Goal: Information Seeking & Learning: Learn about a topic

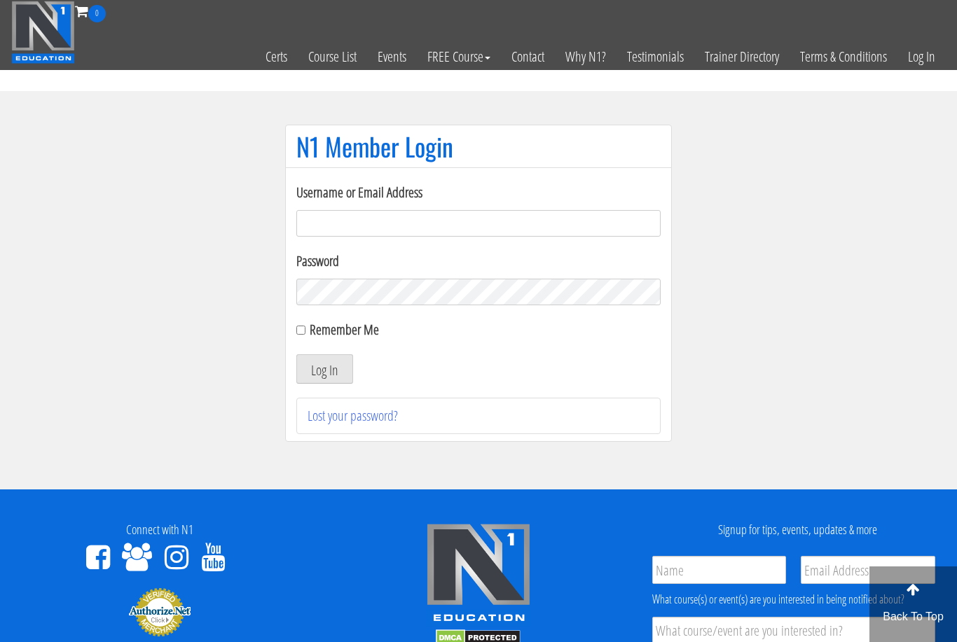
type input "[EMAIL_ADDRESS][DOMAIN_NAME]"
click at [324, 370] on button "Log In" at bounding box center [324, 368] width 57 height 29
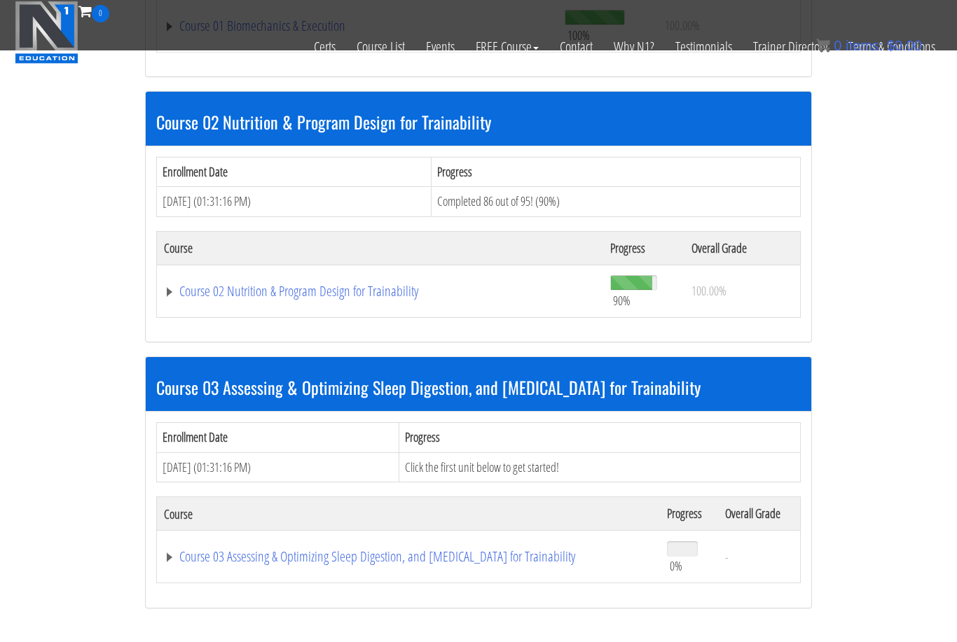
scroll to position [651, 0]
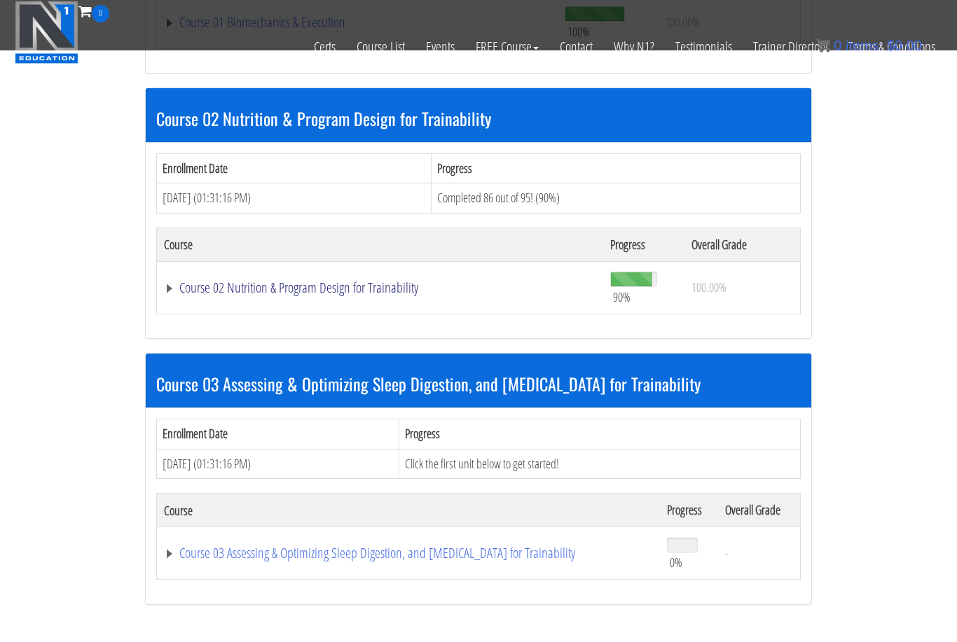
click at [305, 293] on link "Course 02 Nutrition & Program Design for Trainability" at bounding box center [380, 288] width 432 height 14
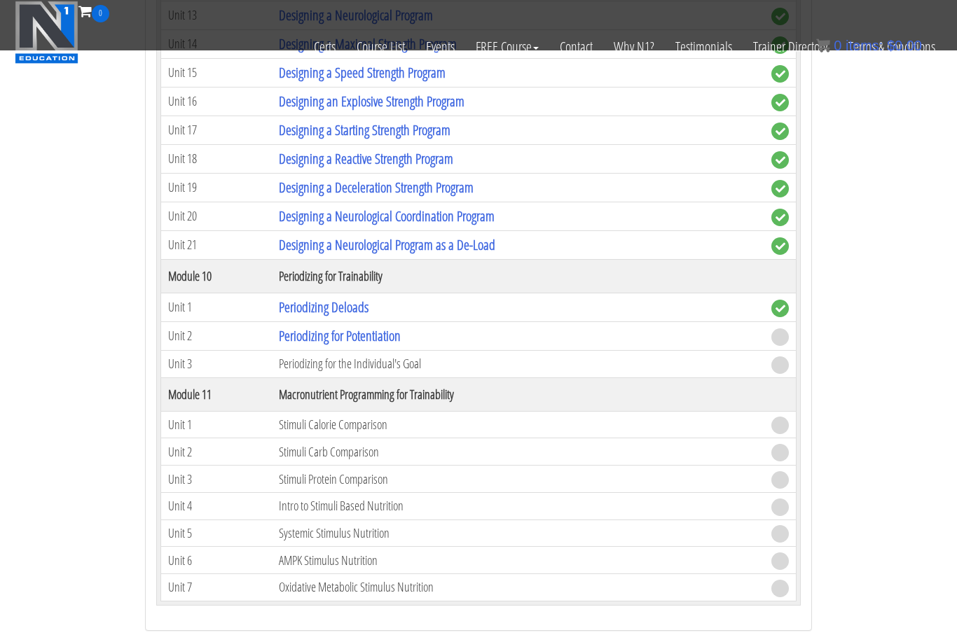
scroll to position [3428, 0]
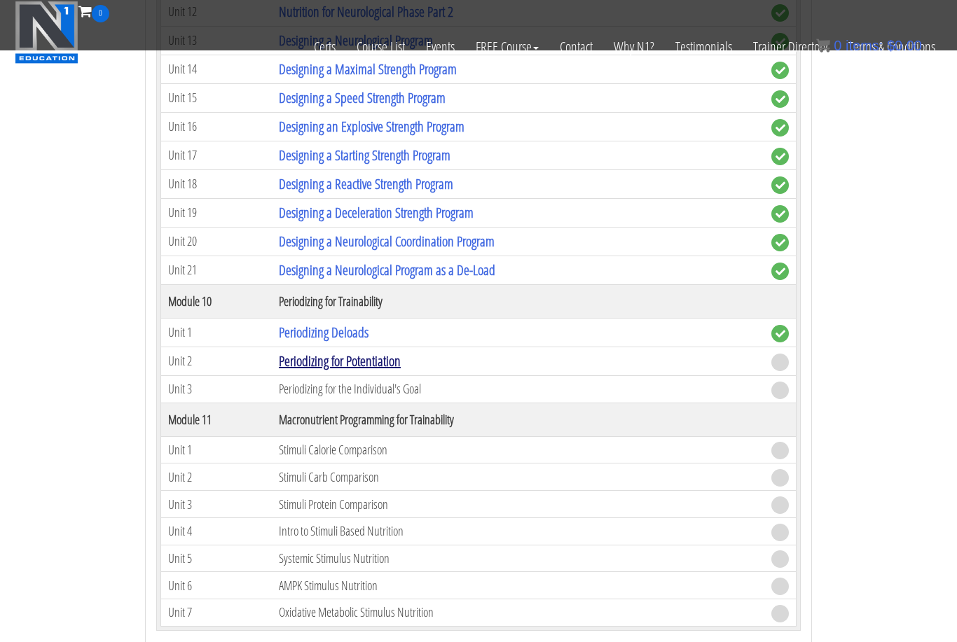
click at [353, 359] on link "Periodizing for Potentiation" at bounding box center [340, 361] width 122 height 19
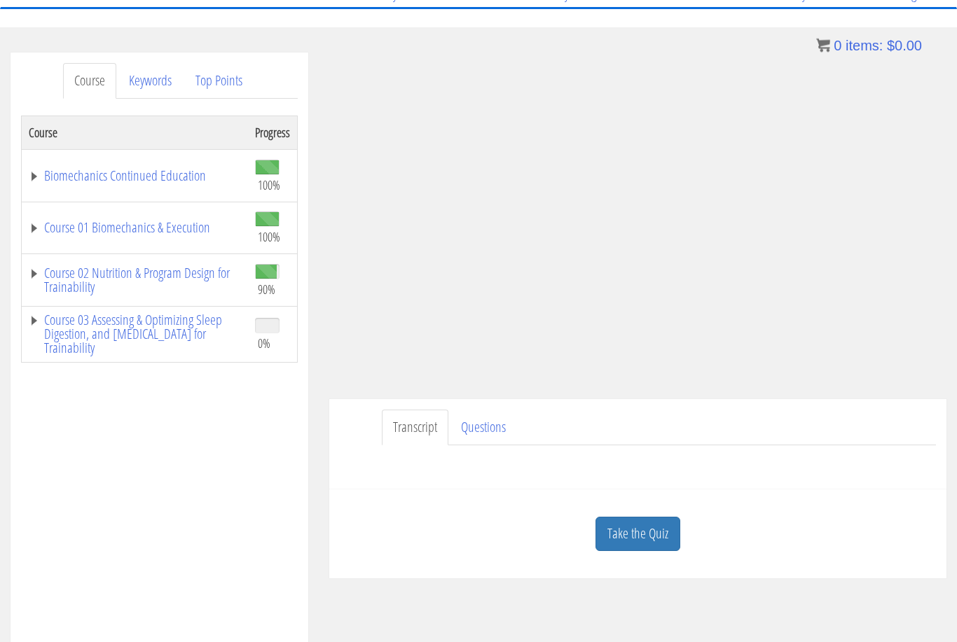
click at [644, 532] on link "Take the Quiz" at bounding box center [637, 535] width 85 height 34
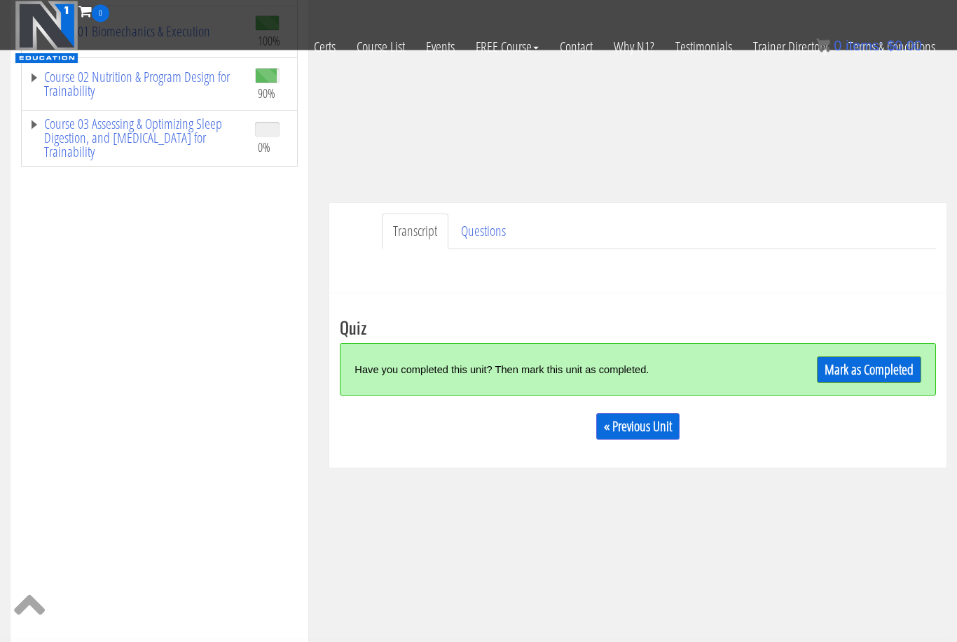
scroll to position [248, 0]
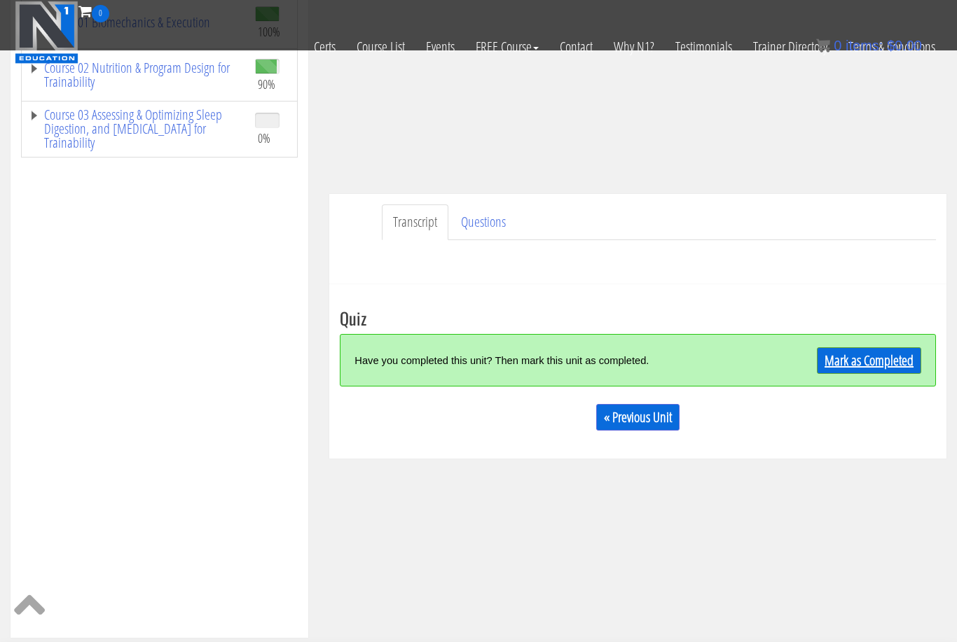
click at [853, 370] on link "Mark as Completed" at bounding box center [869, 360] width 104 height 27
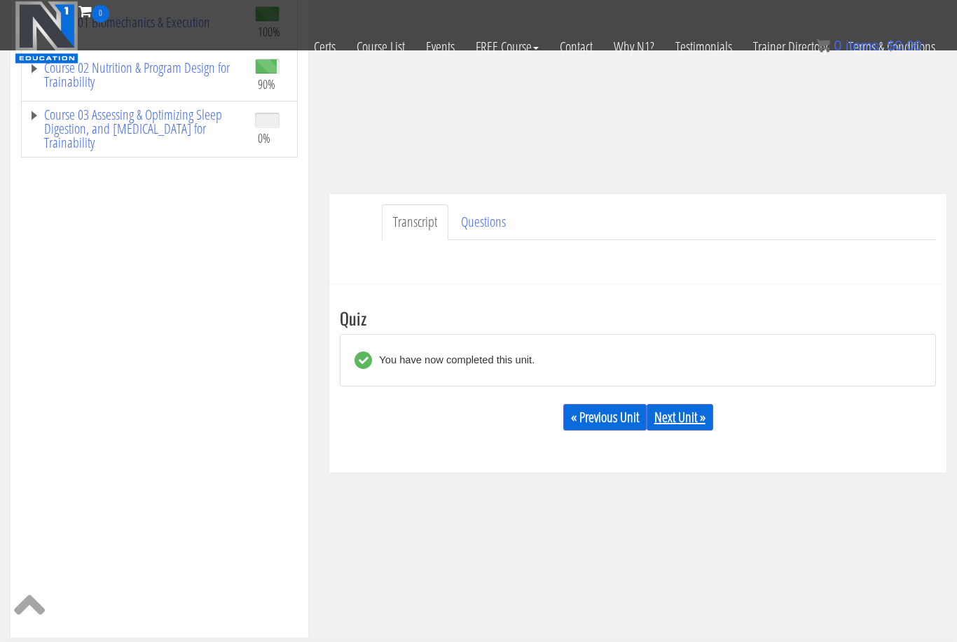
click at [694, 417] on link "Next Unit »" at bounding box center [680, 417] width 67 height 27
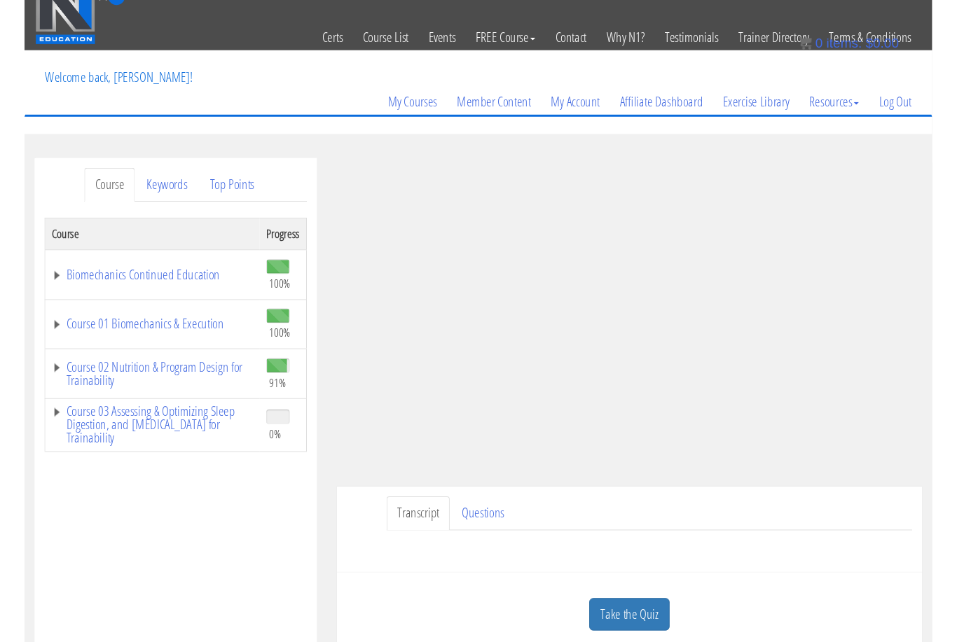
scroll to position [117, 0]
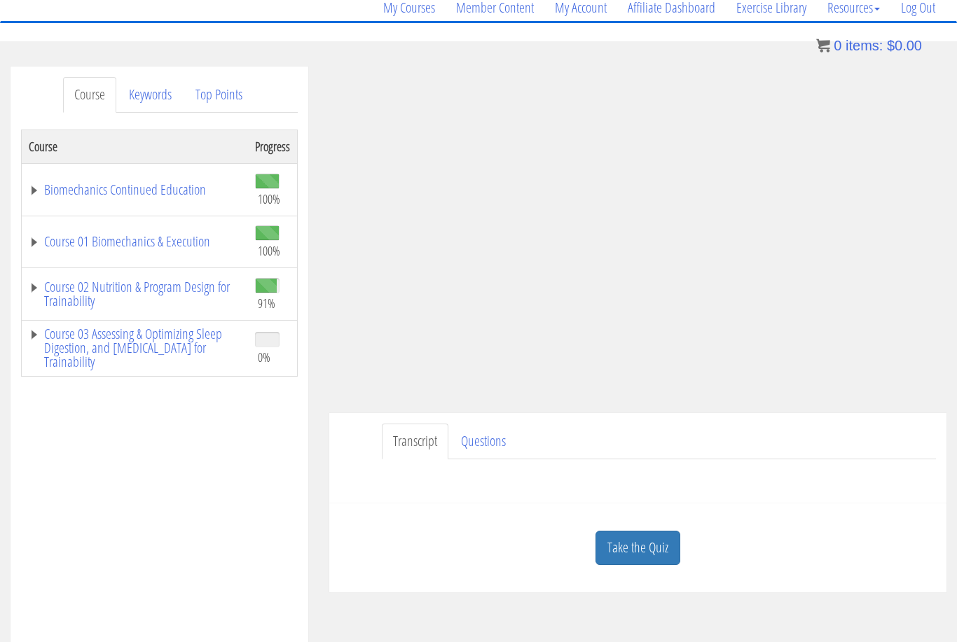
click at [665, 531] on link "Take the Quiz" at bounding box center [637, 548] width 85 height 34
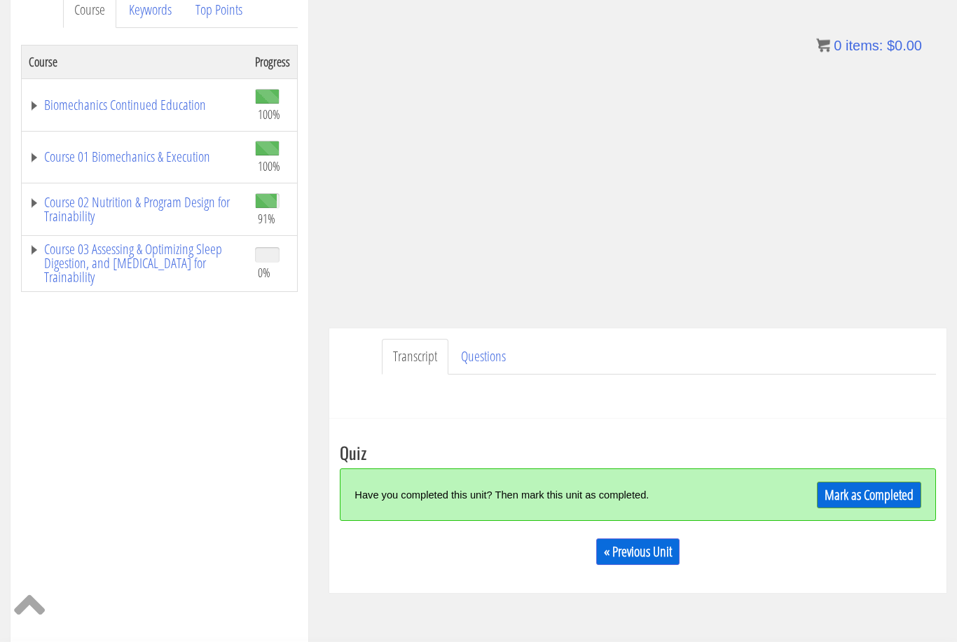
scroll to position [282, 0]
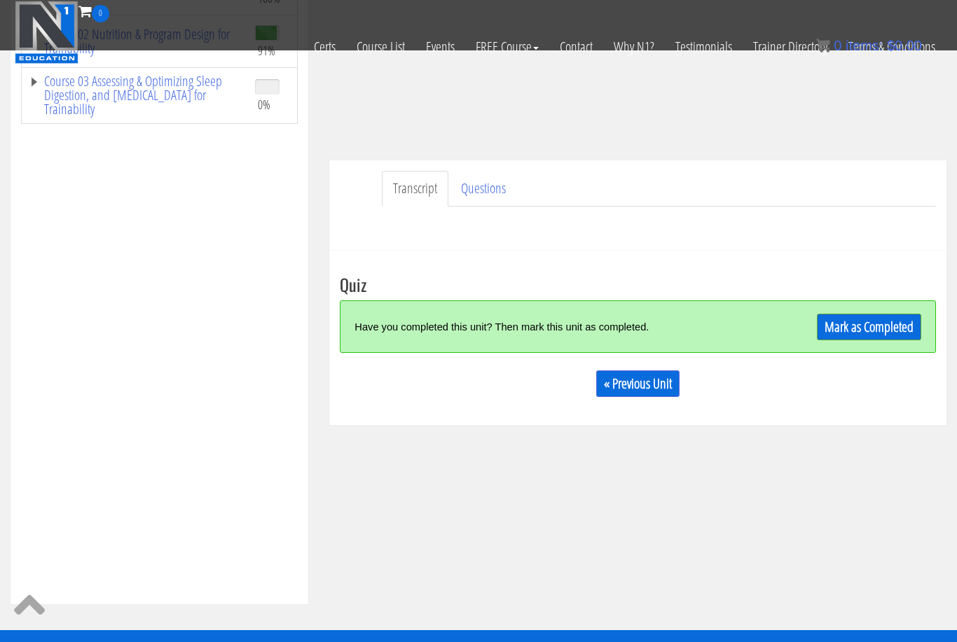
click at [876, 336] on link "Mark as Completed" at bounding box center [869, 327] width 104 height 27
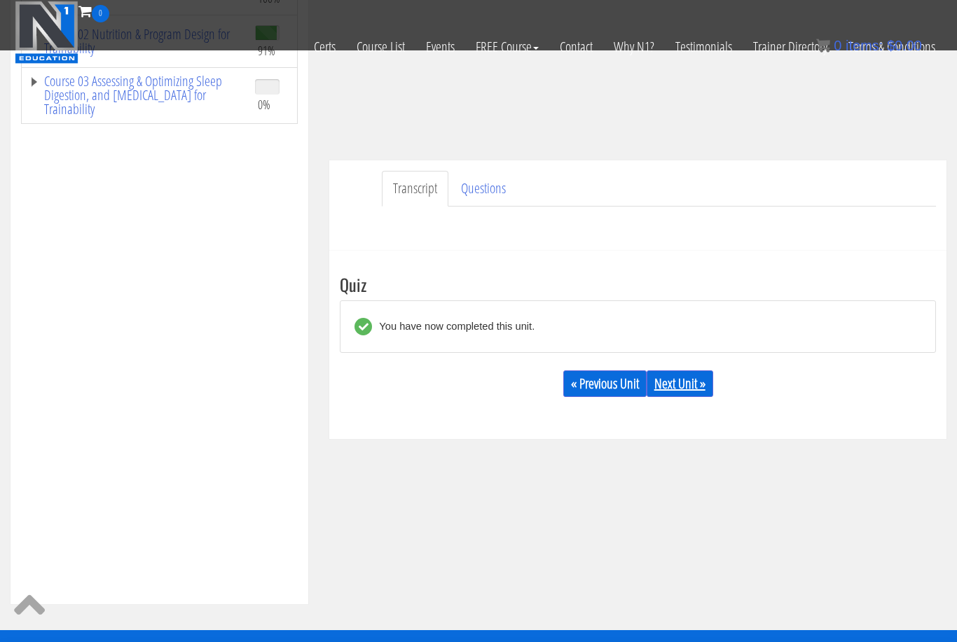
click at [701, 383] on link "Next Unit »" at bounding box center [680, 384] width 67 height 27
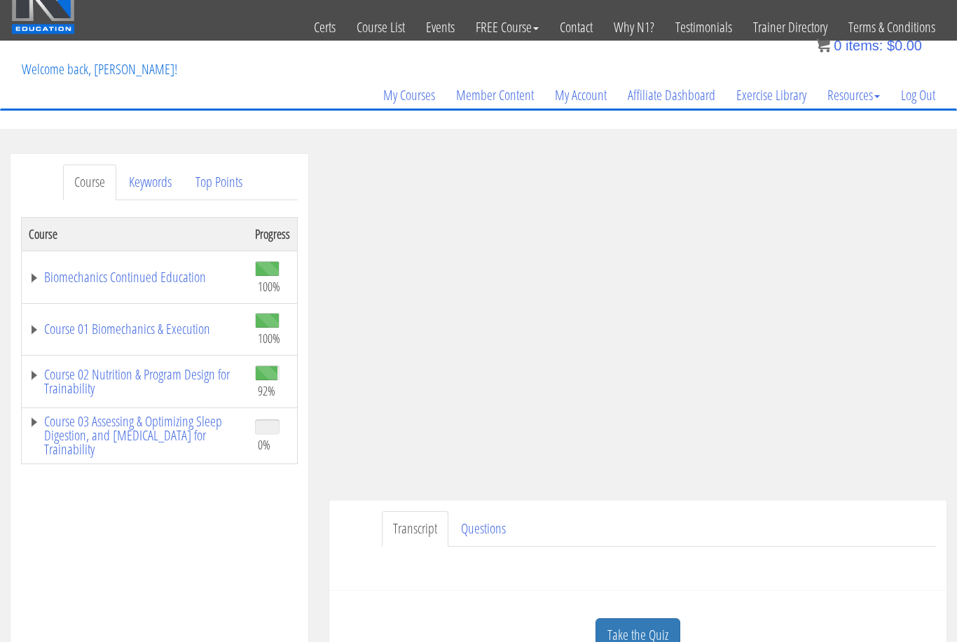
scroll to position [88, 0]
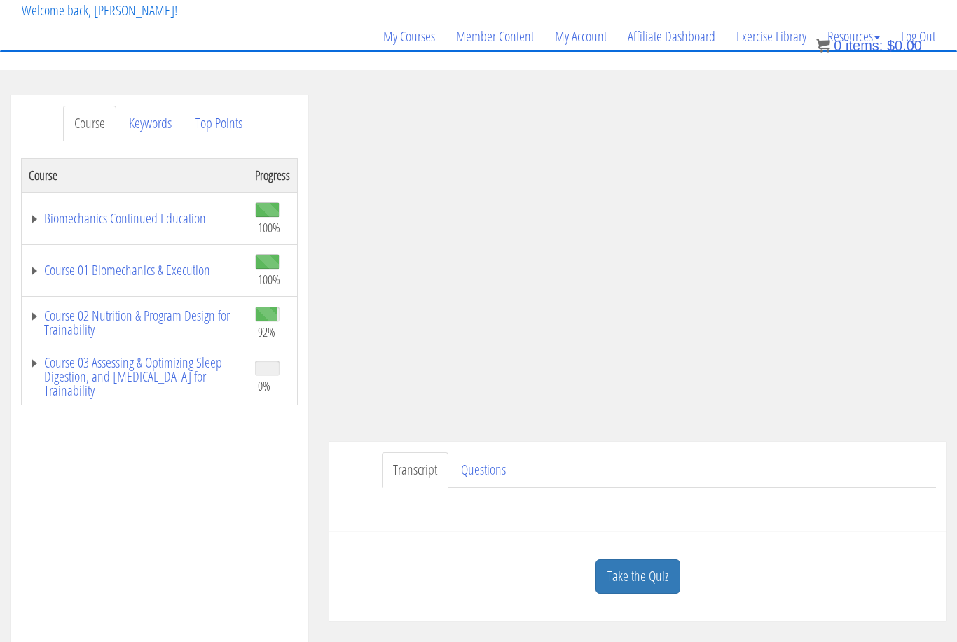
click at [612, 563] on link "Take the Quiz" at bounding box center [637, 577] width 85 height 34
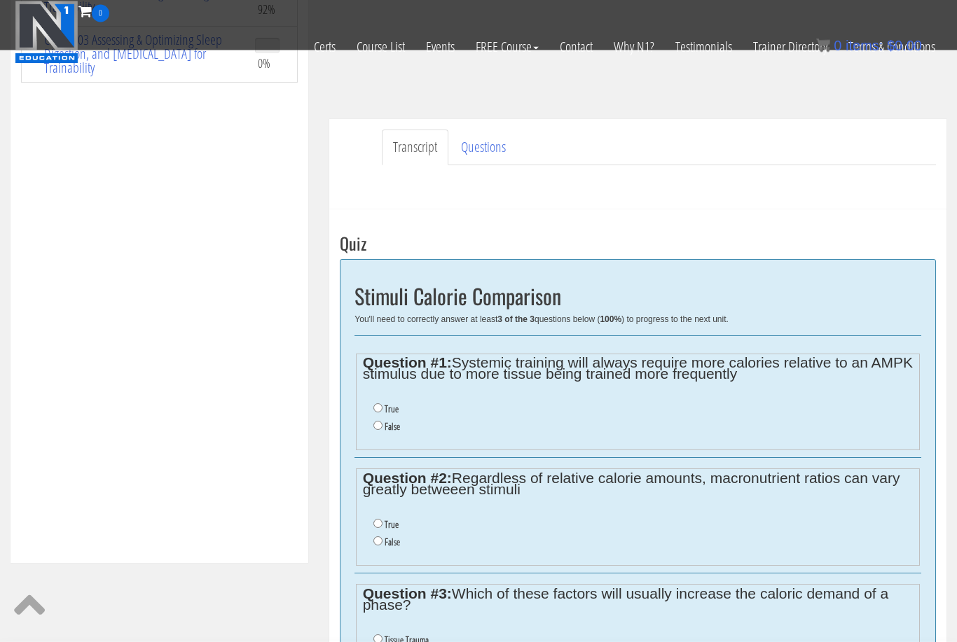
scroll to position [325, 0]
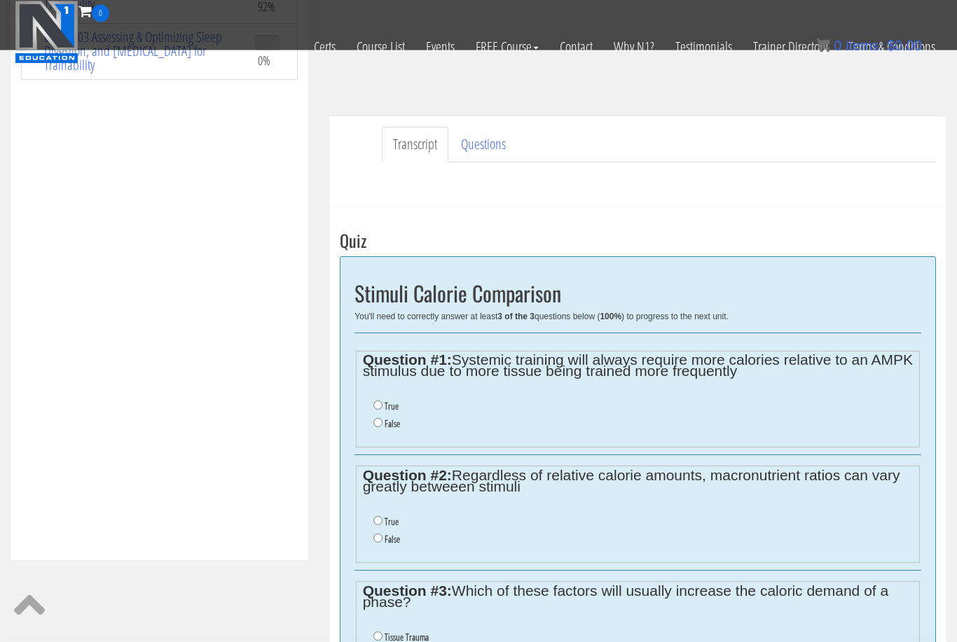
click at [382, 425] on input "False" at bounding box center [377, 423] width 9 height 9
radio input "true"
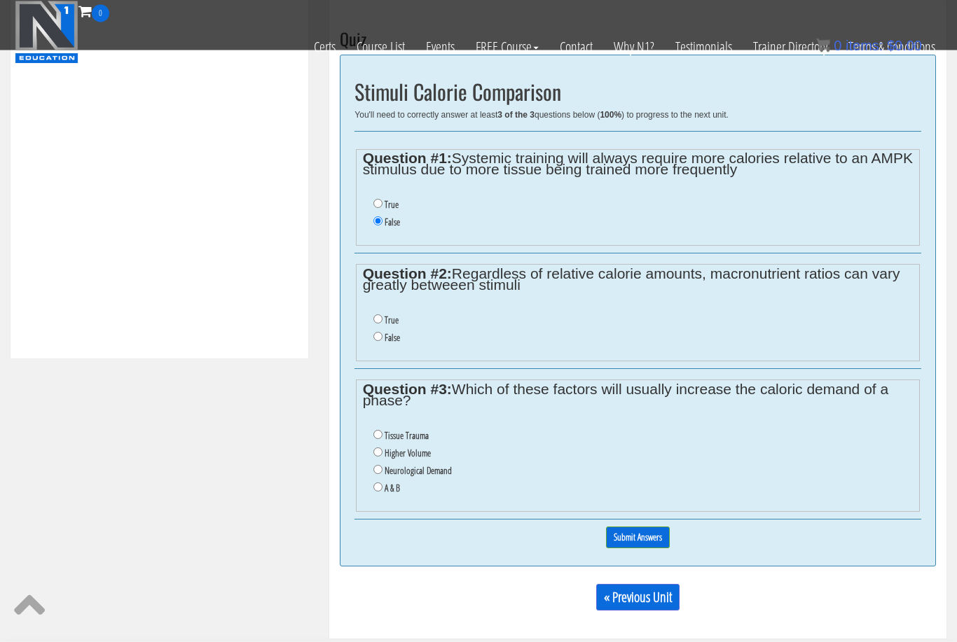
scroll to position [527, 0]
click at [379, 317] on input "True" at bounding box center [377, 319] width 9 height 9
radio input "true"
click at [377, 491] on input "A & B" at bounding box center [377, 487] width 9 height 9
radio input "true"
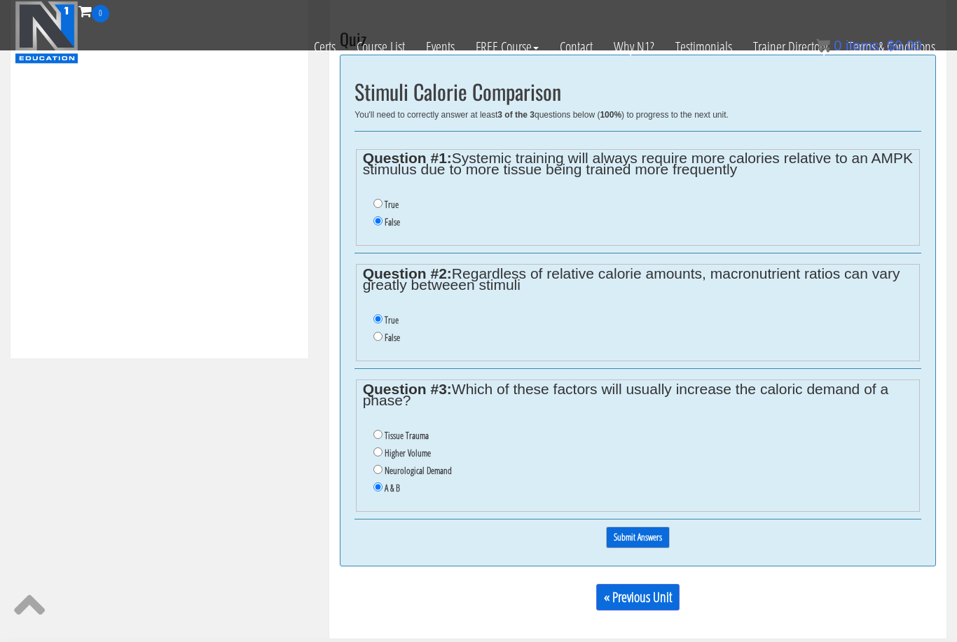
click at [615, 534] on input "Submit Answers" at bounding box center [638, 538] width 64 height 22
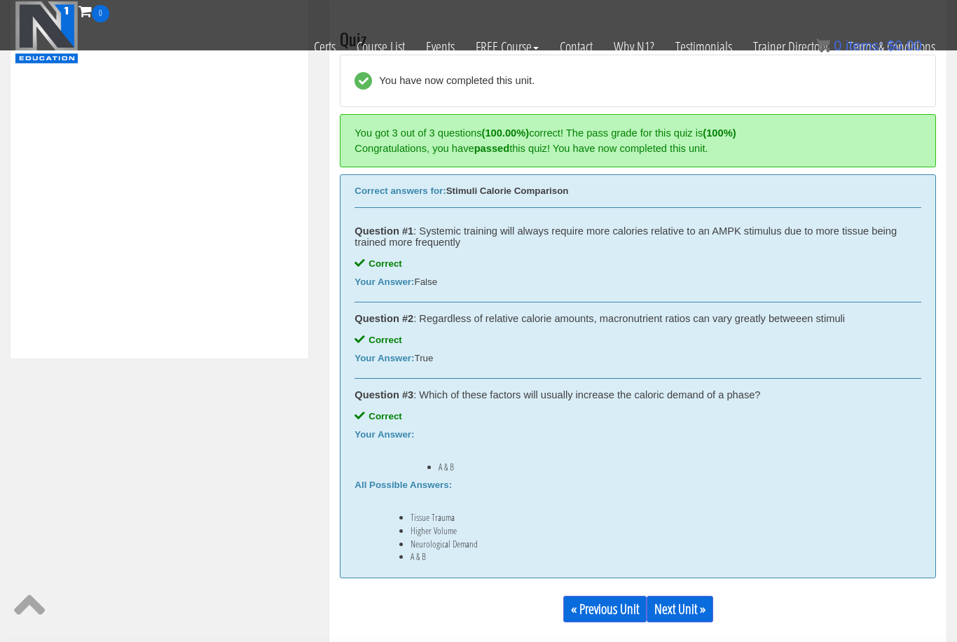
scroll to position [511, 0]
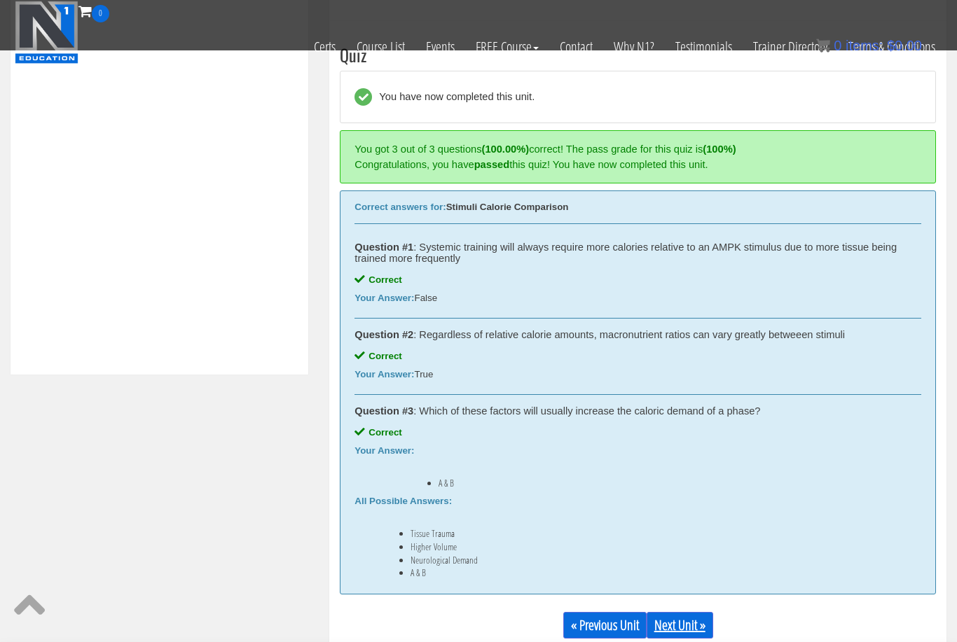
click at [686, 623] on link "Next Unit »" at bounding box center [680, 625] width 67 height 27
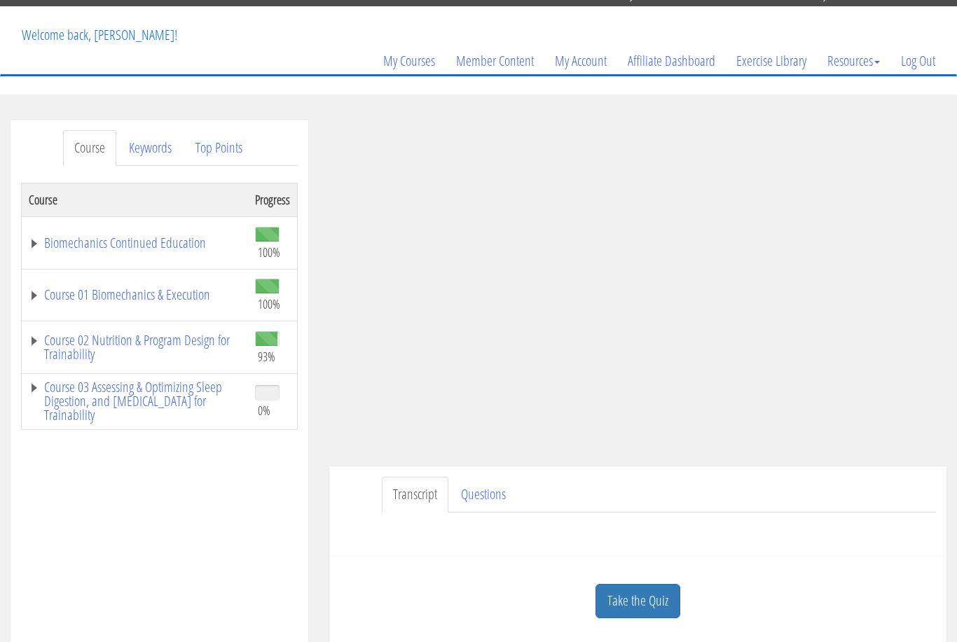
scroll to position [63, 0]
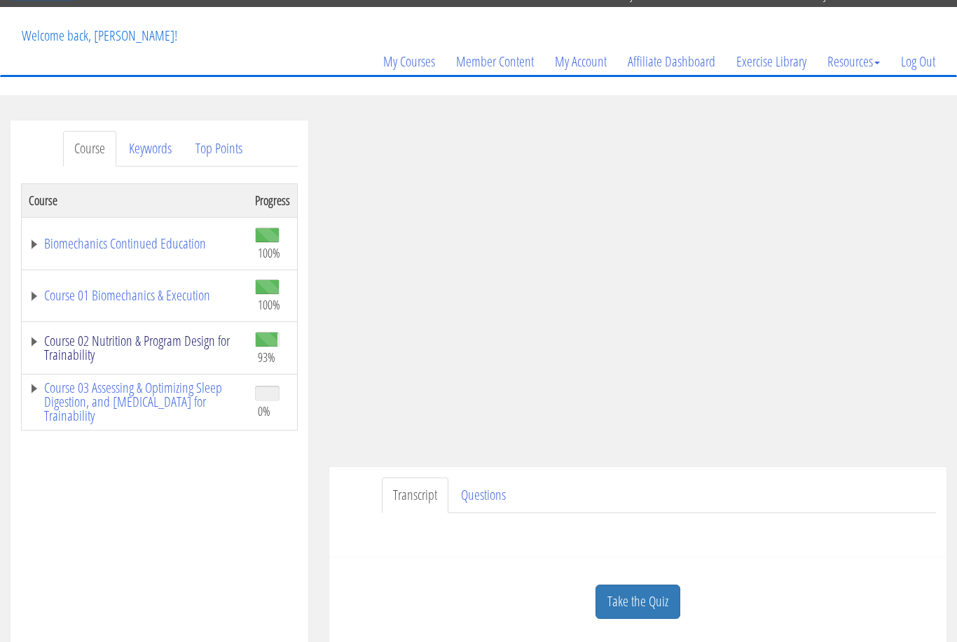
click at [211, 350] on link "Course 02 Nutrition & Program Design for Trainability" at bounding box center [135, 348] width 212 height 28
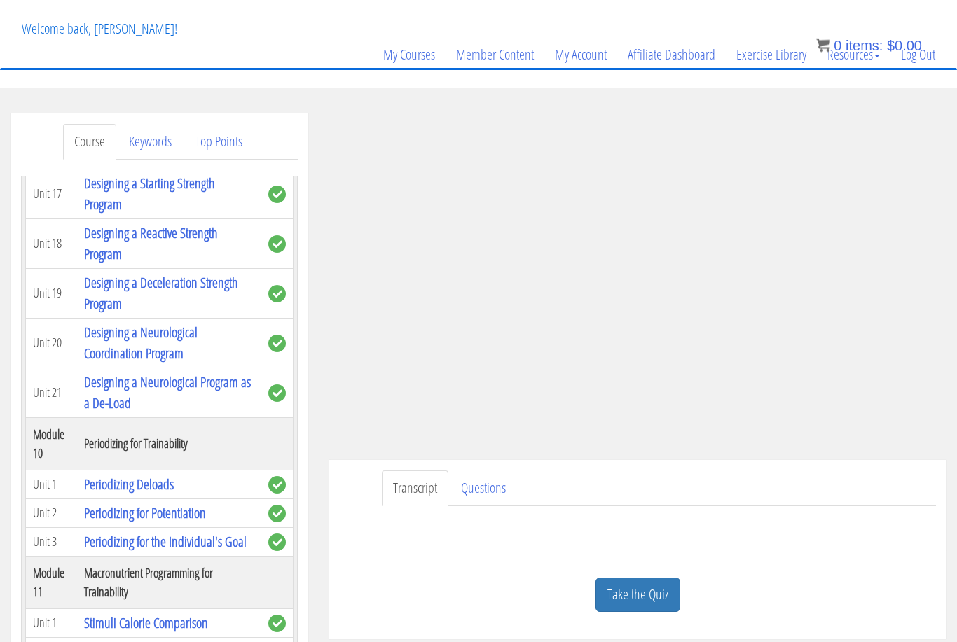
scroll to position [69, 0]
